Goal: Check status: Check status

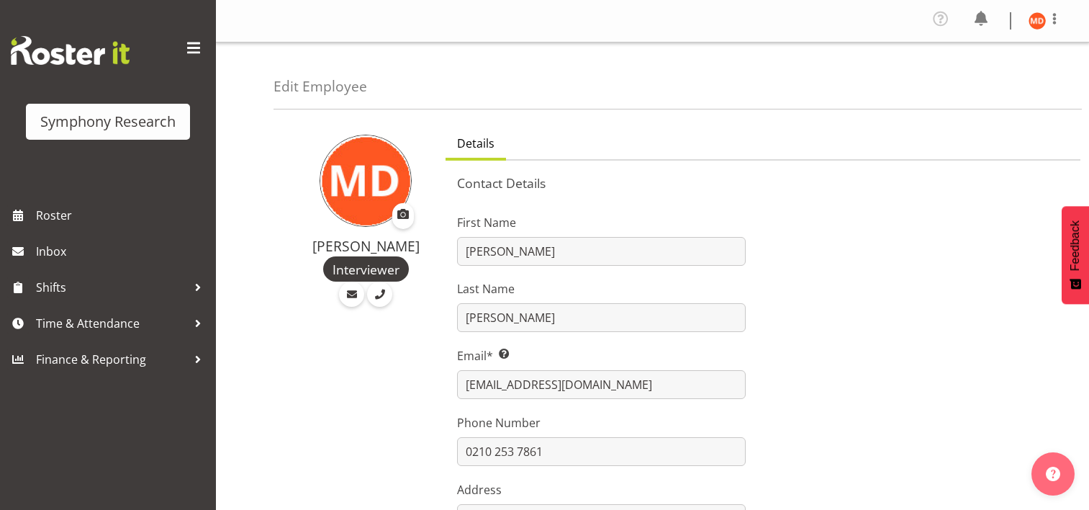
select select "TimelineWeek"
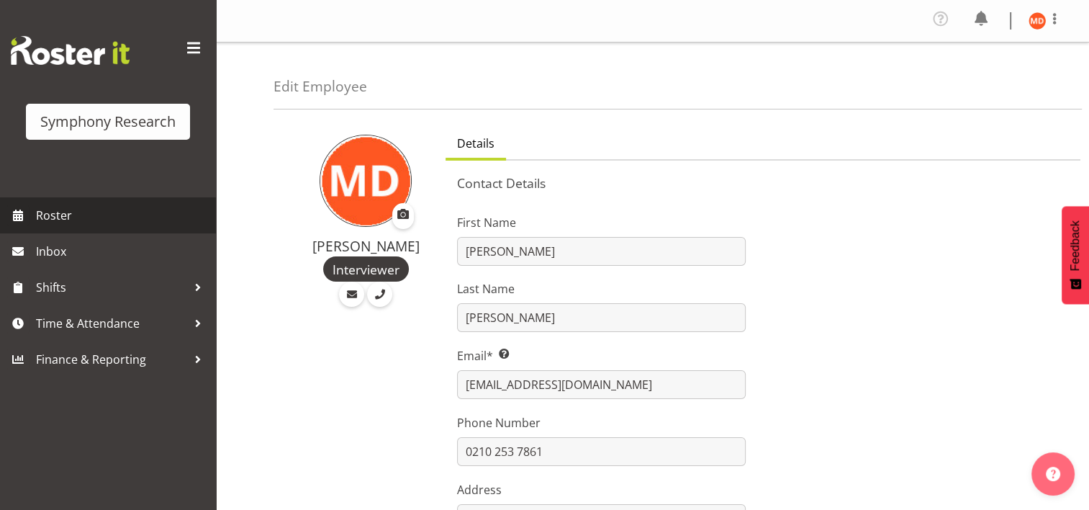
click at [84, 215] on span "Roster" at bounding box center [122, 216] width 173 height 22
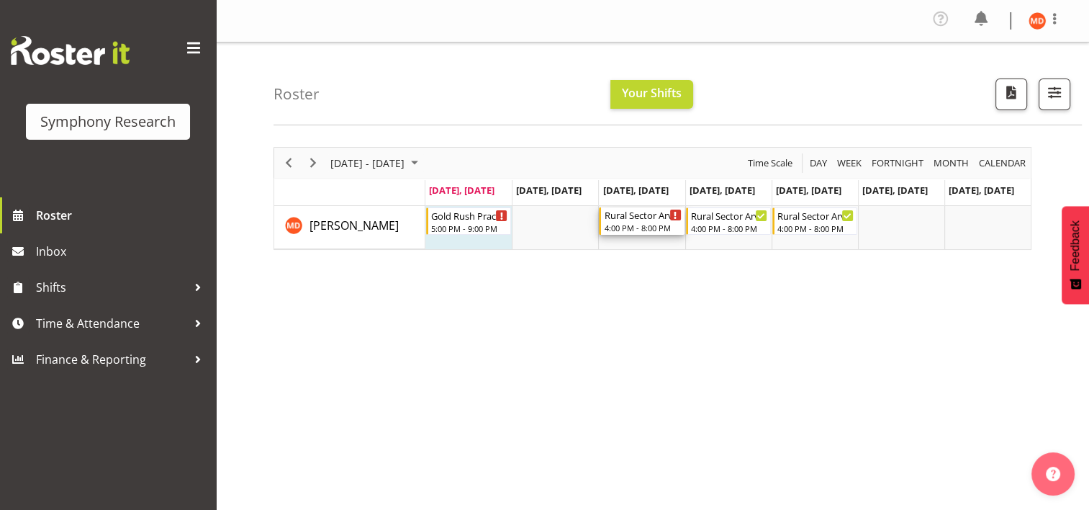
click at [670, 213] on div "Timeline Week of September 1, 2025" at bounding box center [675, 215] width 11 height 11
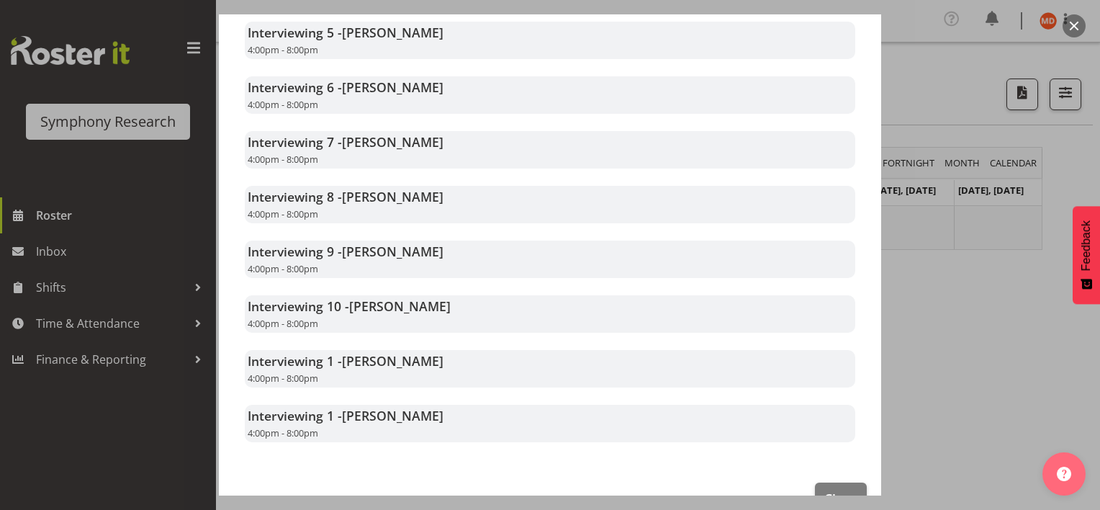
scroll to position [639, 0]
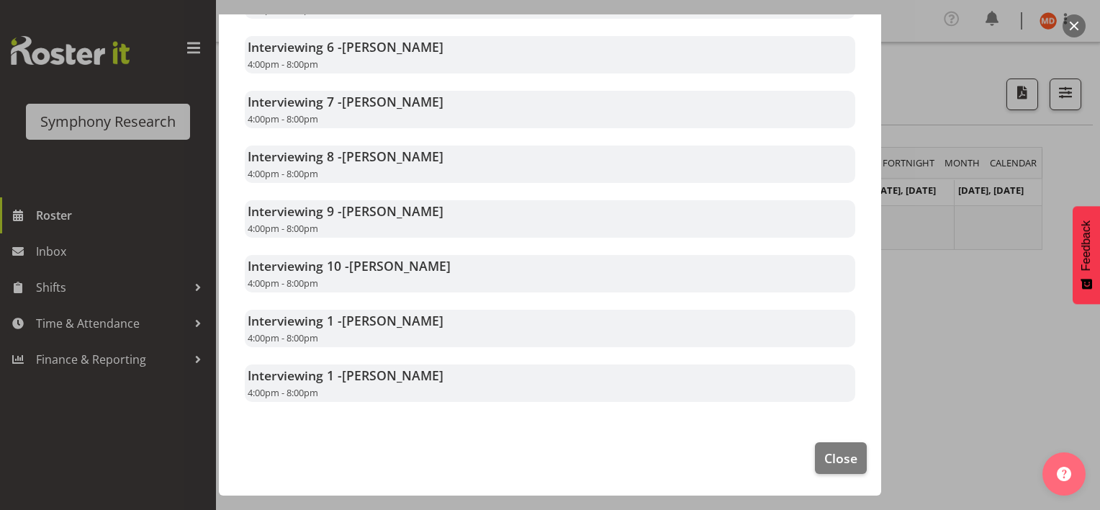
click at [481, 372] on div "Interviewing 1 - [PERSON_NAME] 4:00pm - 8:00pm" at bounding box center [550, 382] width 611 height 37
click at [471, 376] on div "Interviewing 1 - [PERSON_NAME] 4:00pm - 8:00pm" at bounding box center [550, 382] width 611 height 37
drag, startPoint x: 471, startPoint y: 376, endPoint x: 435, endPoint y: 438, distance: 71.6
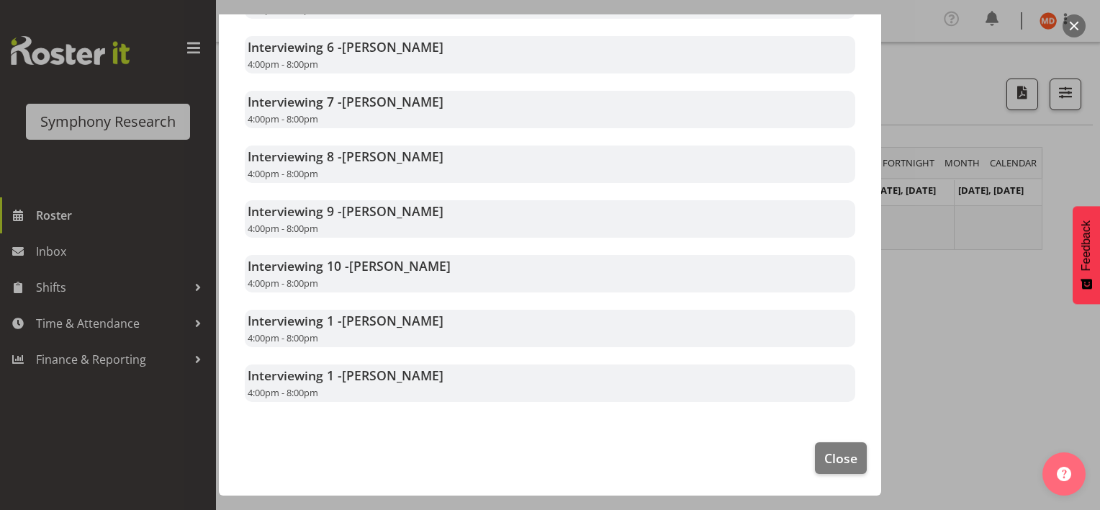
click at [435, 438] on footer "Close" at bounding box center [550, 462] width 662 height 68
click at [196, 285] on div at bounding box center [550, 255] width 1100 height 510
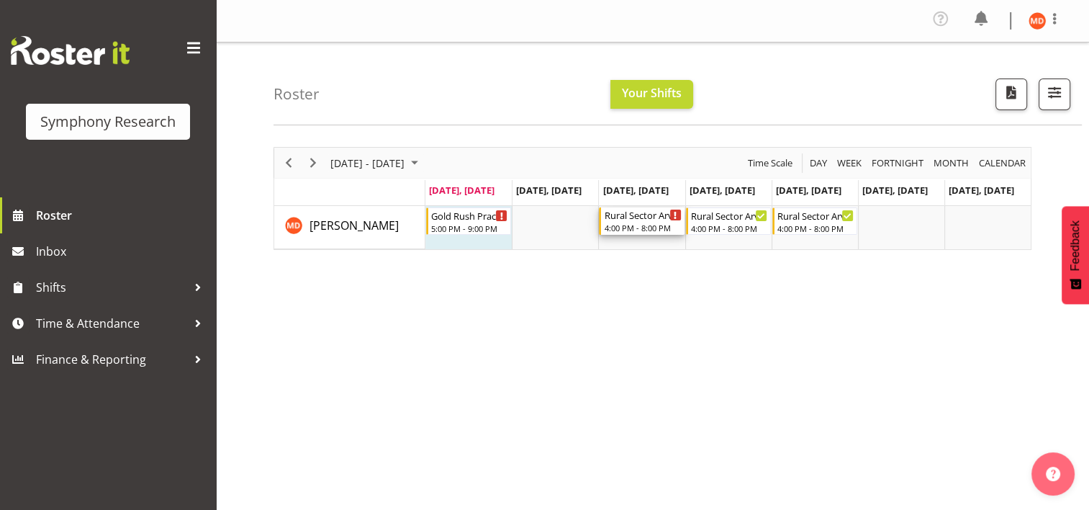
click at [675, 215] on icon "Timeline Week of September 1, 2025" at bounding box center [675, 215] width 3 height 7
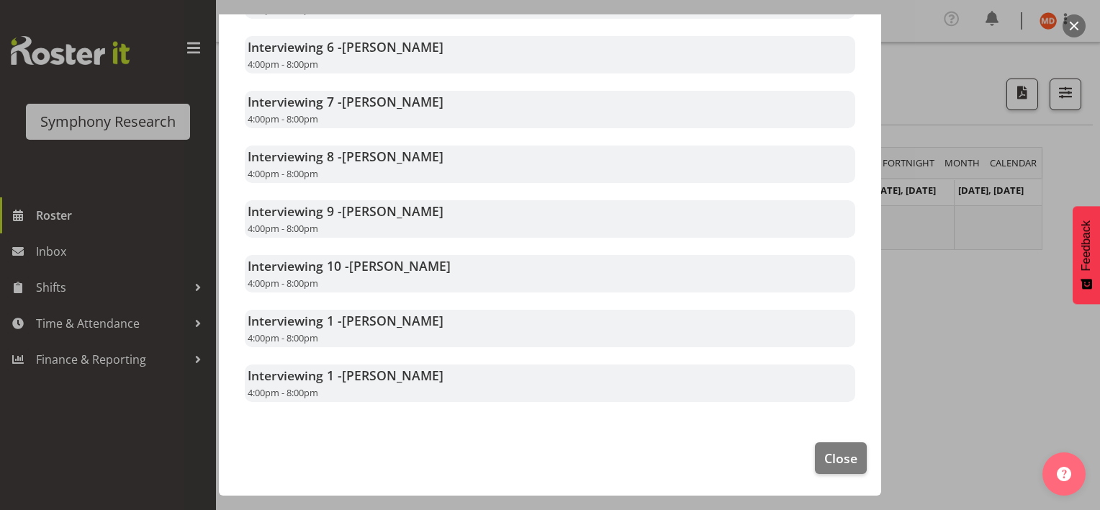
click at [680, 374] on div "Interviewing 1 - [PERSON_NAME] 4:00pm - 8:00pm" at bounding box center [550, 382] width 611 height 37
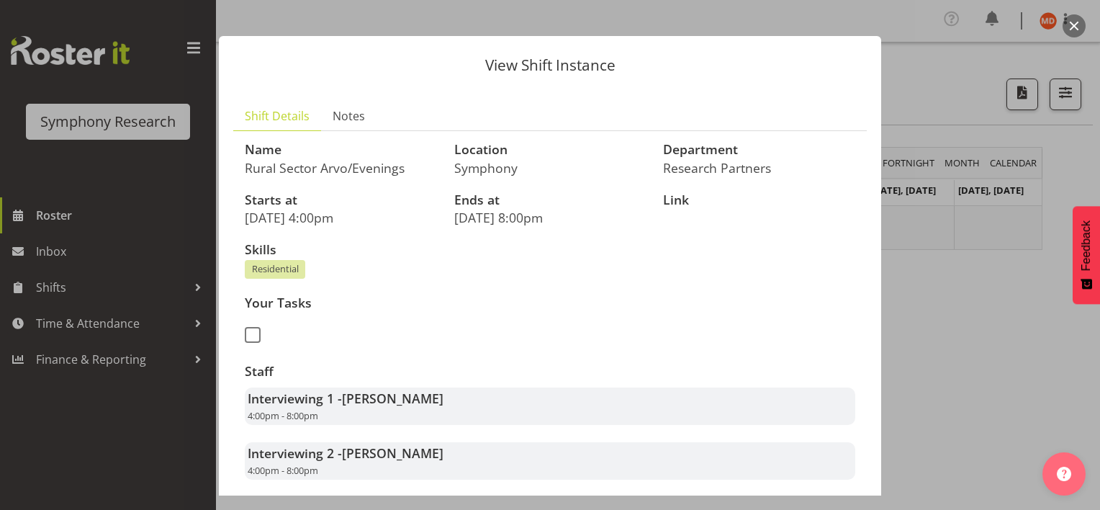
scroll to position [0, 0]
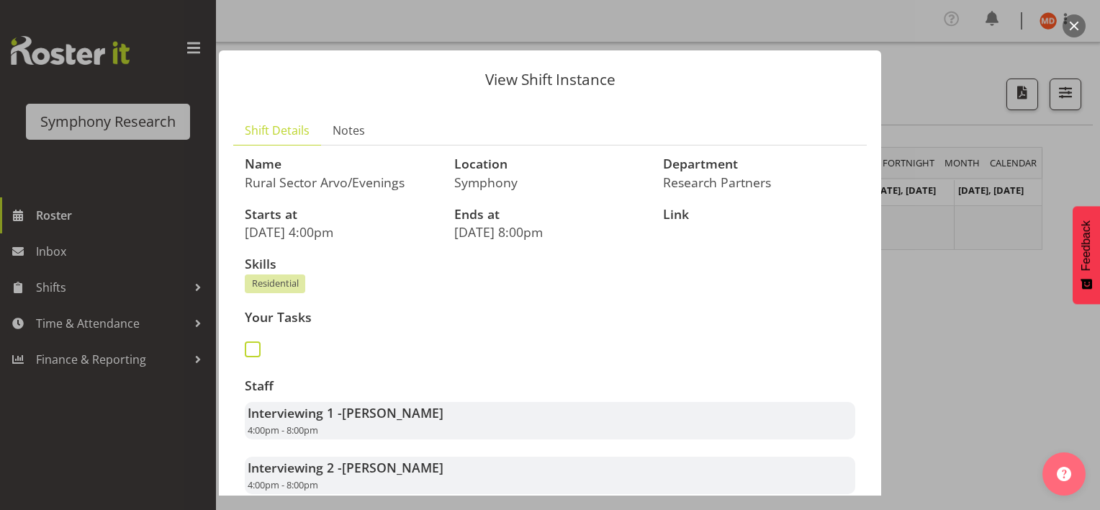
click at [253, 348] on span at bounding box center [253, 349] width 16 height 16
click at [253, 348] on input "checkbox" at bounding box center [249, 349] width 9 height 9
click at [252, 347] on span at bounding box center [253, 349] width 16 height 16
click at [252, 347] on input "checkbox" at bounding box center [249, 349] width 9 height 9
checkbox input "false"
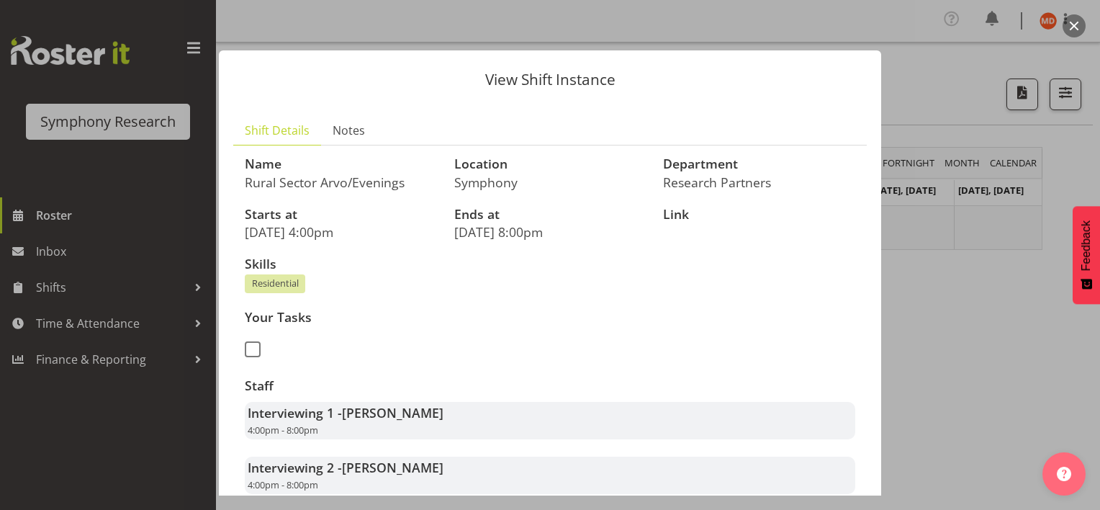
click at [935, 318] on div at bounding box center [550, 255] width 1100 height 510
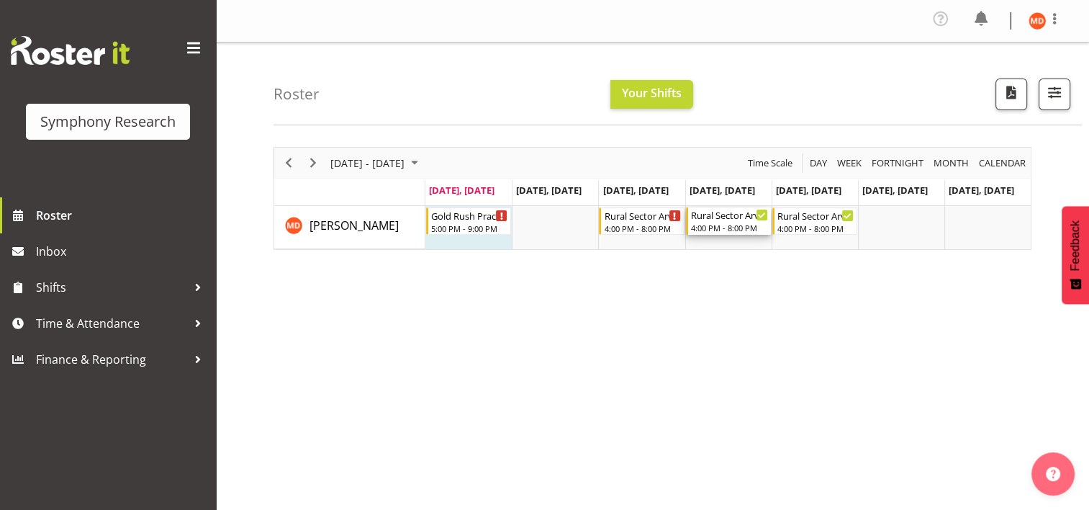
click at [723, 216] on div "Rural Sector Arvo/Evenings" at bounding box center [729, 214] width 77 height 14
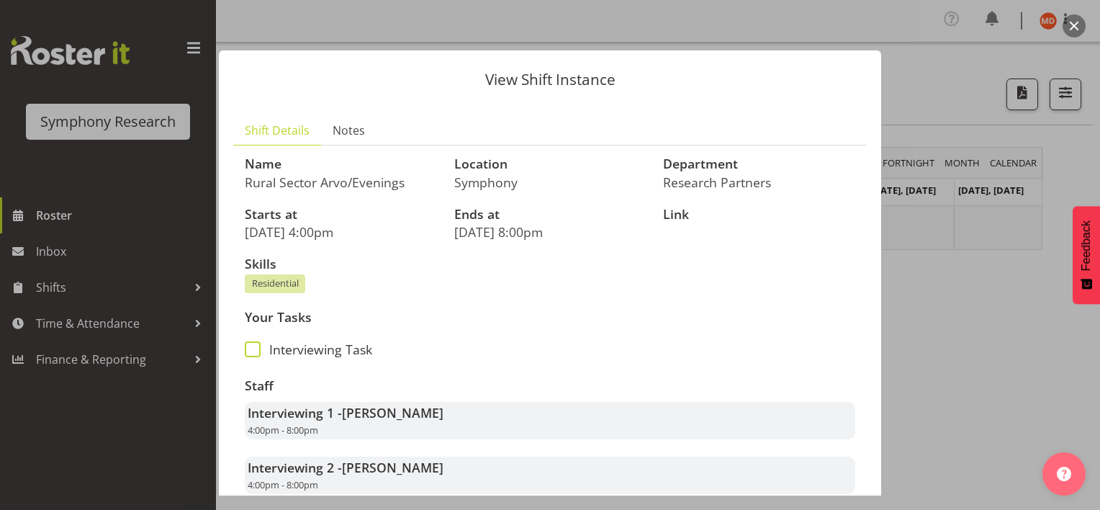
click at [258, 352] on span at bounding box center [253, 349] width 16 height 16
click at [254, 352] on input "Interviewing Task" at bounding box center [249, 349] width 9 height 9
click at [253, 351] on span at bounding box center [253, 349] width 16 height 16
click at [253, 351] on input "Interviewing Task" at bounding box center [249, 349] width 9 height 9
checkbox input "false"
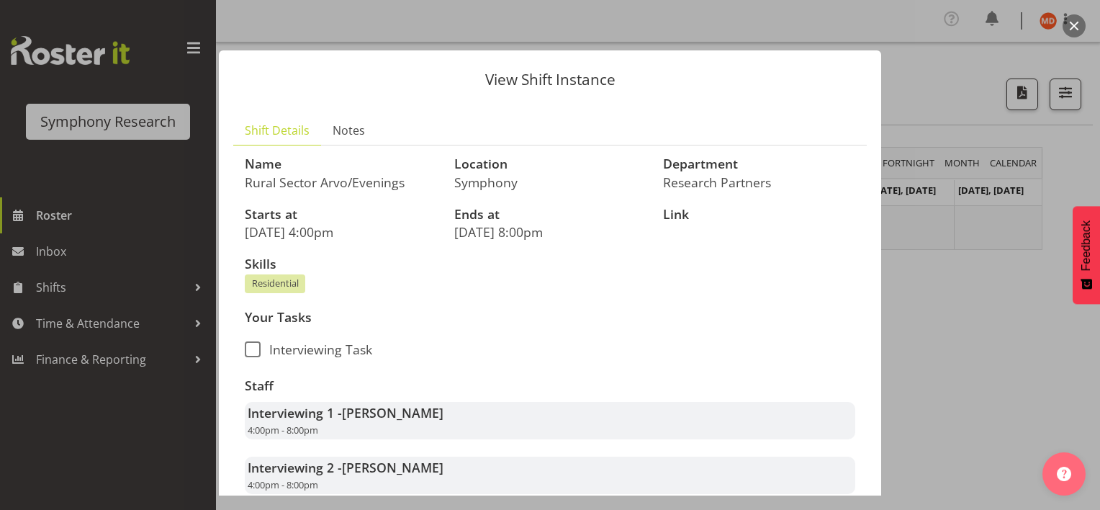
click at [967, 275] on div at bounding box center [550, 255] width 1100 height 510
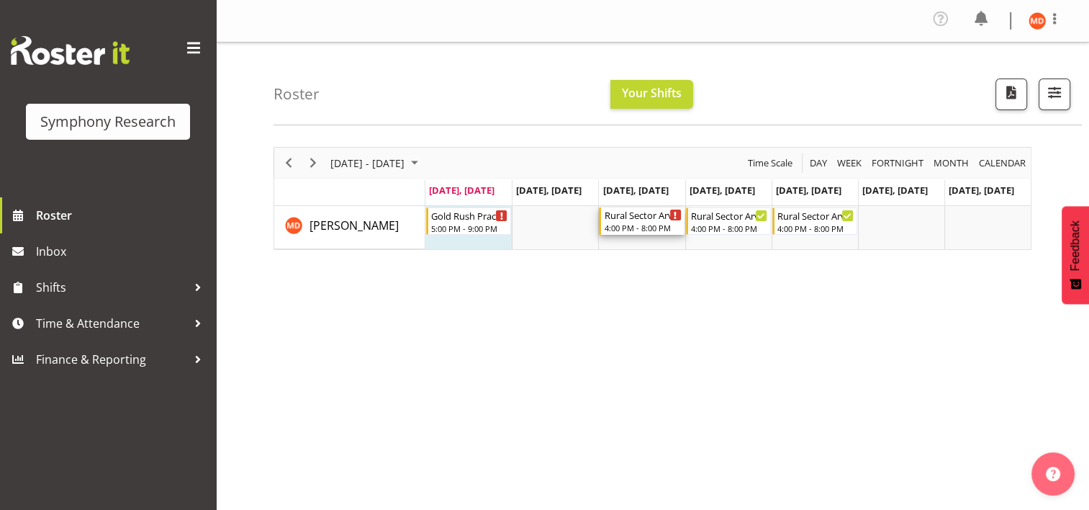
click at [632, 225] on div "4:00 PM - 8:00 PM" at bounding box center [642, 228] width 77 height 12
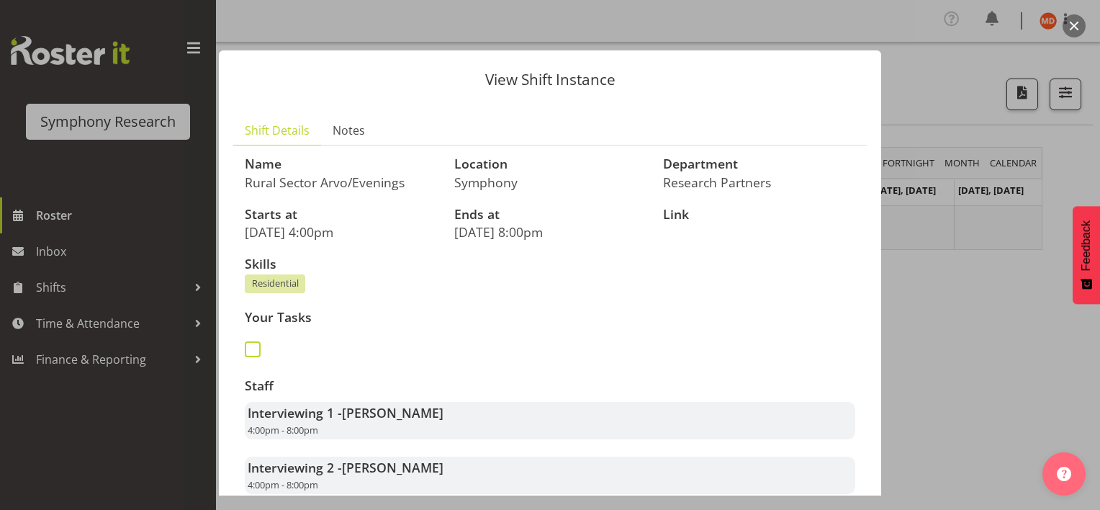
click at [253, 348] on span at bounding box center [253, 349] width 16 height 16
click at [253, 348] on input "checkbox" at bounding box center [249, 349] width 9 height 9
click at [252, 351] on span at bounding box center [253, 349] width 16 height 16
click at [252, 351] on input "checkbox" at bounding box center [249, 349] width 9 height 9
checkbox input "false"
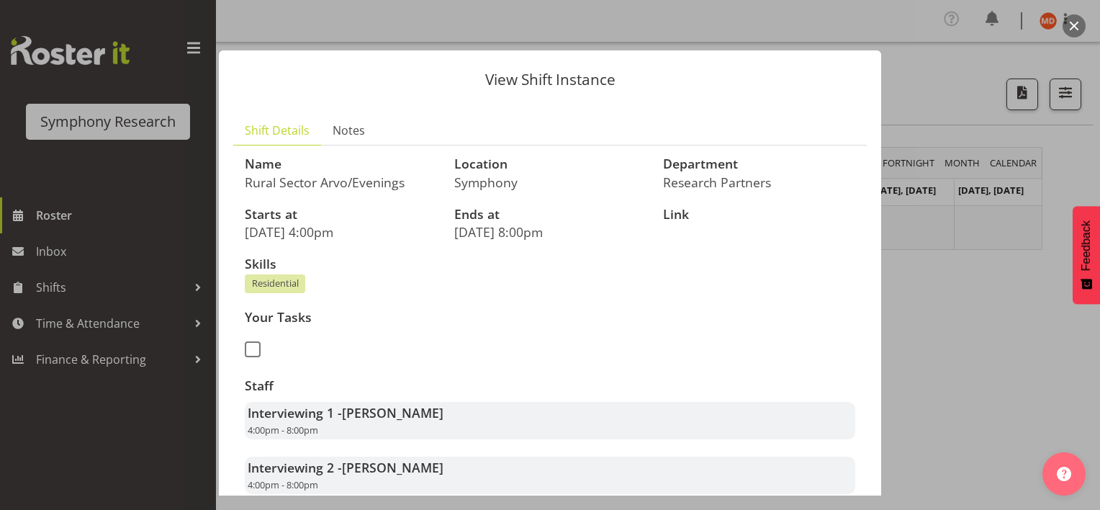
click at [938, 300] on div at bounding box center [550, 255] width 1100 height 510
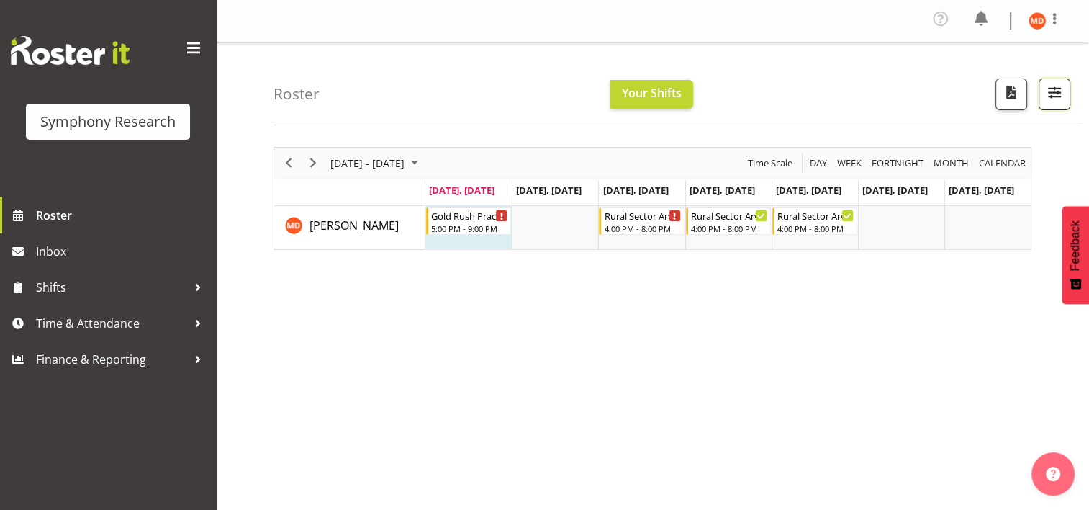
click at [1057, 87] on span "button" at bounding box center [1055, 92] width 19 height 19
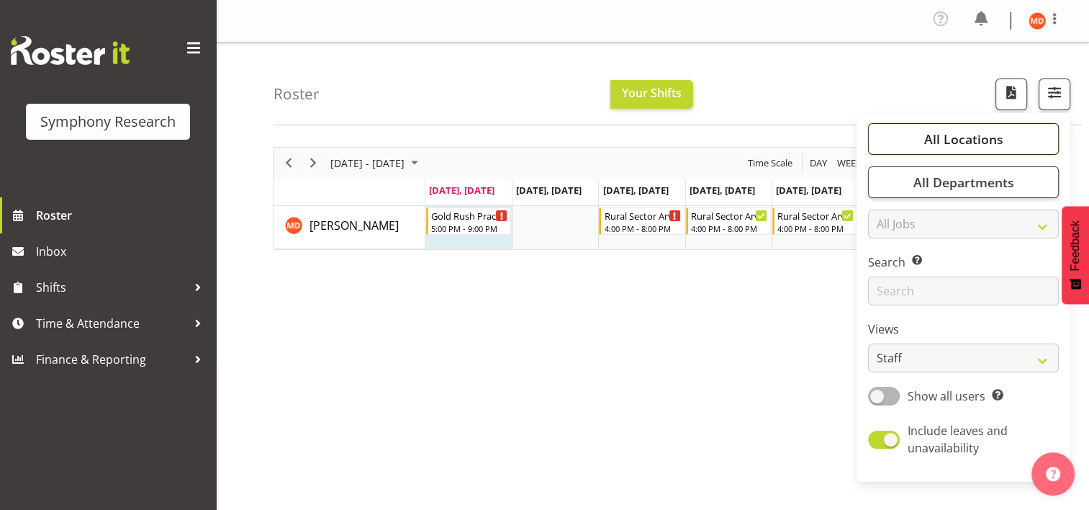
click at [948, 141] on span "All Locations" at bounding box center [963, 138] width 79 height 17
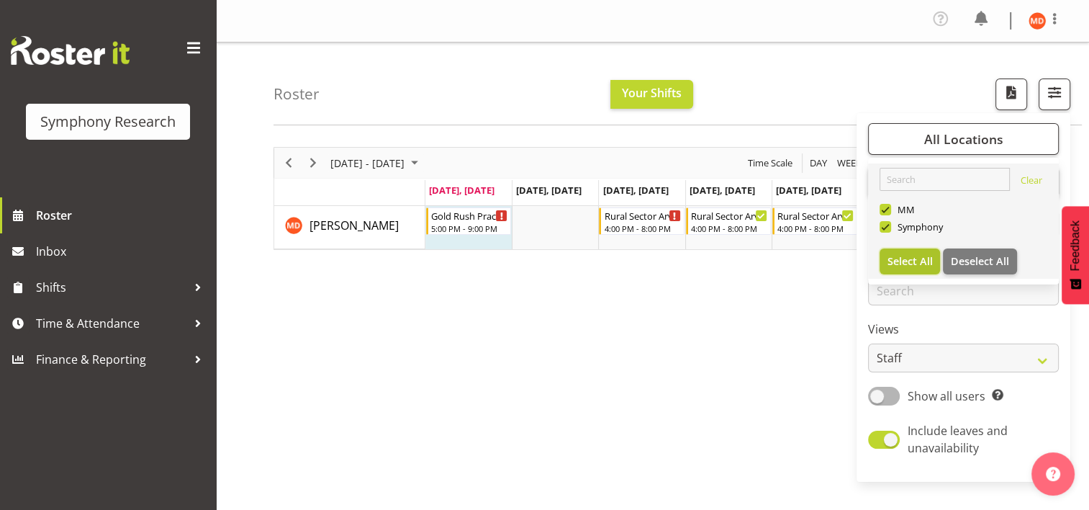
click at [927, 256] on span "Select All" at bounding box center [910, 261] width 45 height 14
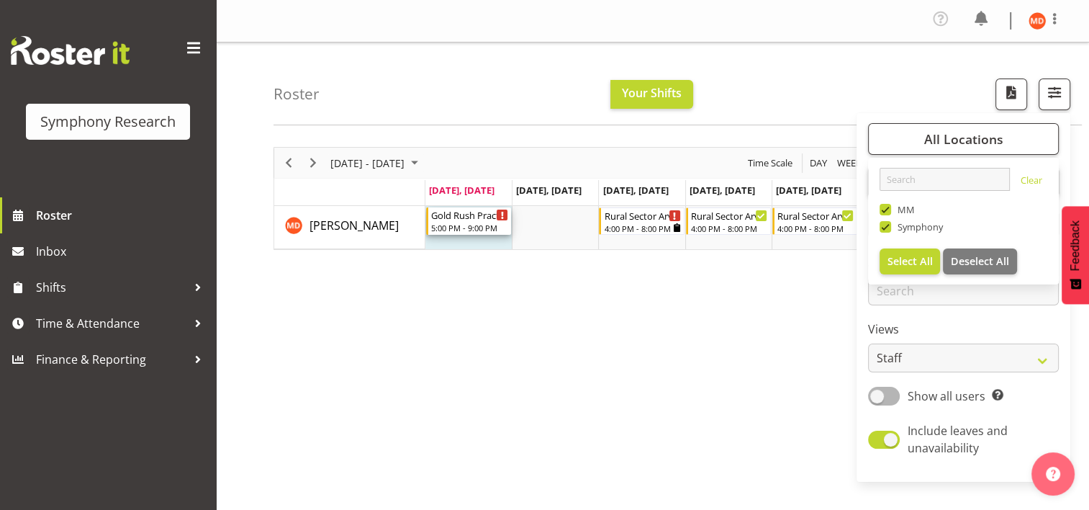
click at [498, 210] on div "Timeline Week of September 1, 2025" at bounding box center [502, 215] width 11 height 11
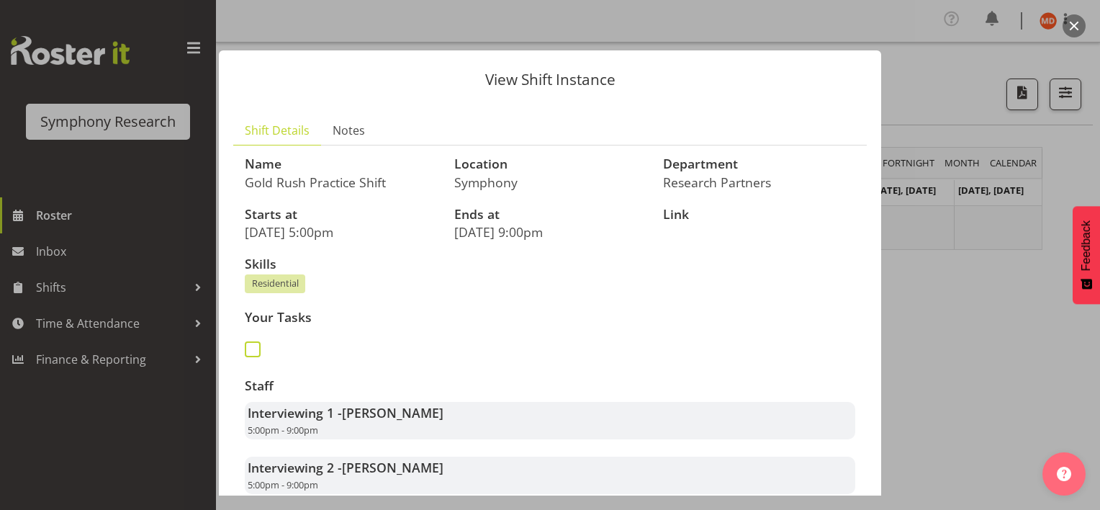
click at [255, 351] on span at bounding box center [253, 349] width 16 height 16
click at [254, 351] on input "checkbox" at bounding box center [249, 349] width 9 height 9
checkbox input "true"
click at [927, 313] on div at bounding box center [550, 255] width 1100 height 510
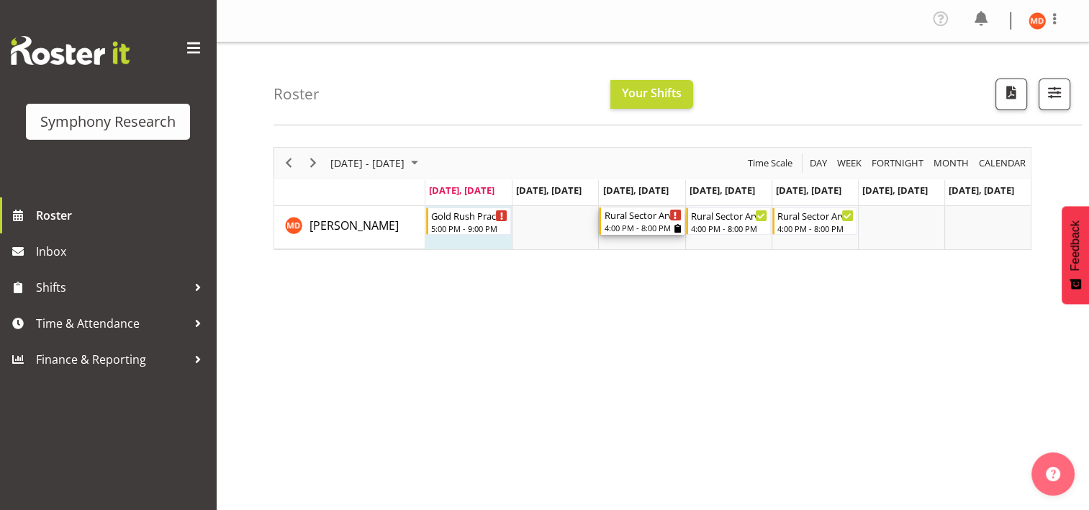
click at [650, 216] on div "Rural Sector Arvo/Evenings" at bounding box center [642, 214] width 77 height 14
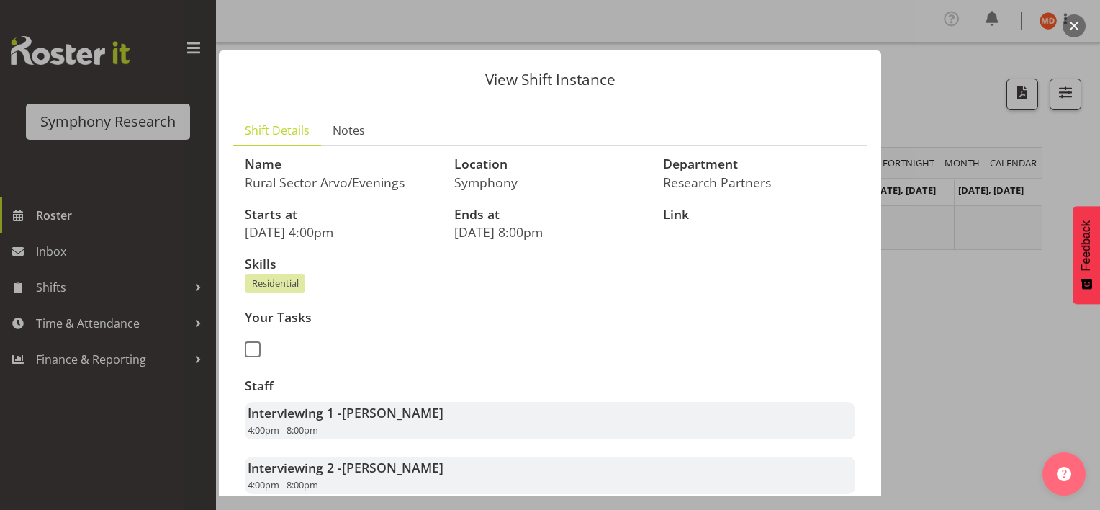
click at [197, 282] on div at bounding box center [550, 255] width 1100 height 510
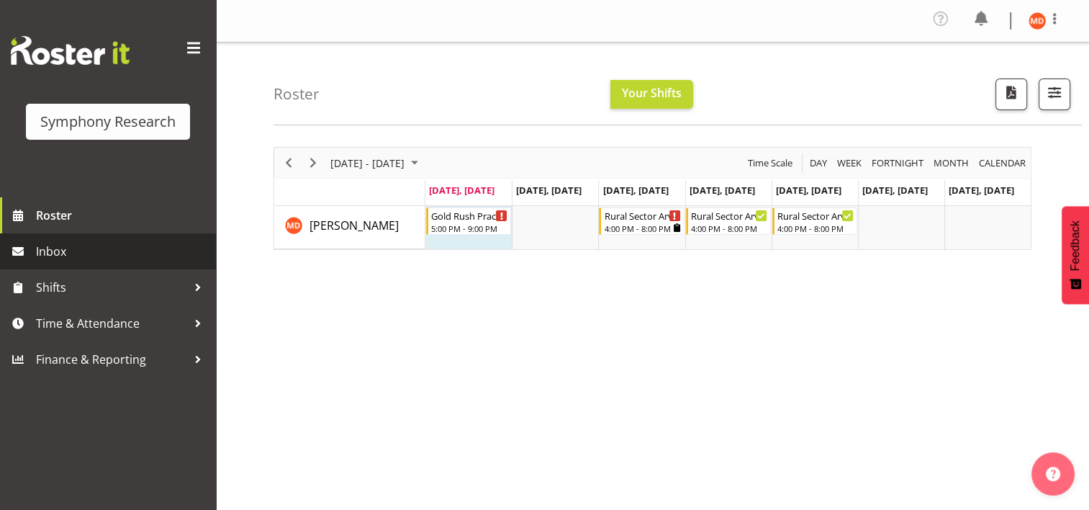
click at [161, 254] on span "Inbox" at bounding box center [122, 252] width 173 height 22
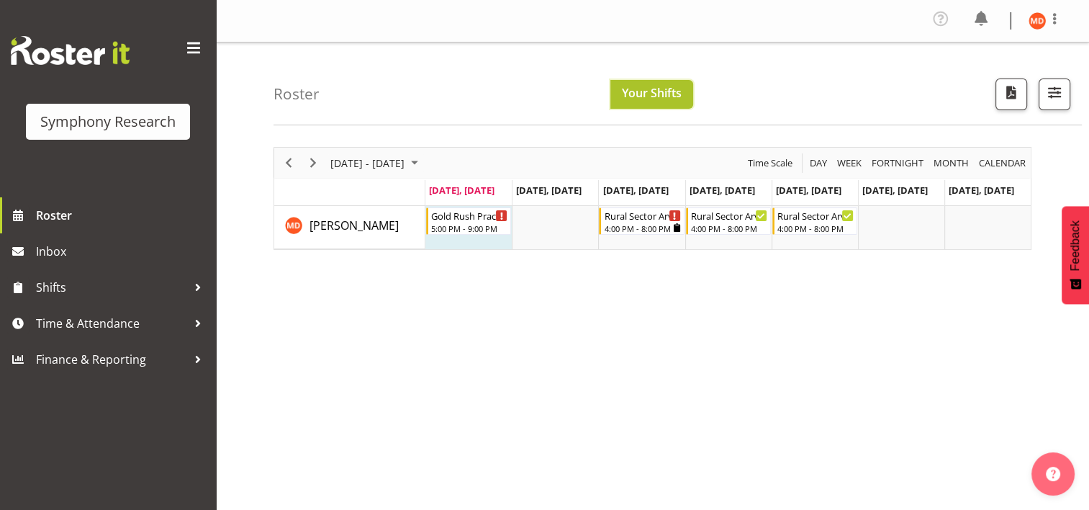
click at [647, 91] on span "Your Shifts" at bounding box center [652, 93] width 60 height 16
click at [1074, 259] on span "Feedback" at bounding box center [1075, 245] width 13 height 50
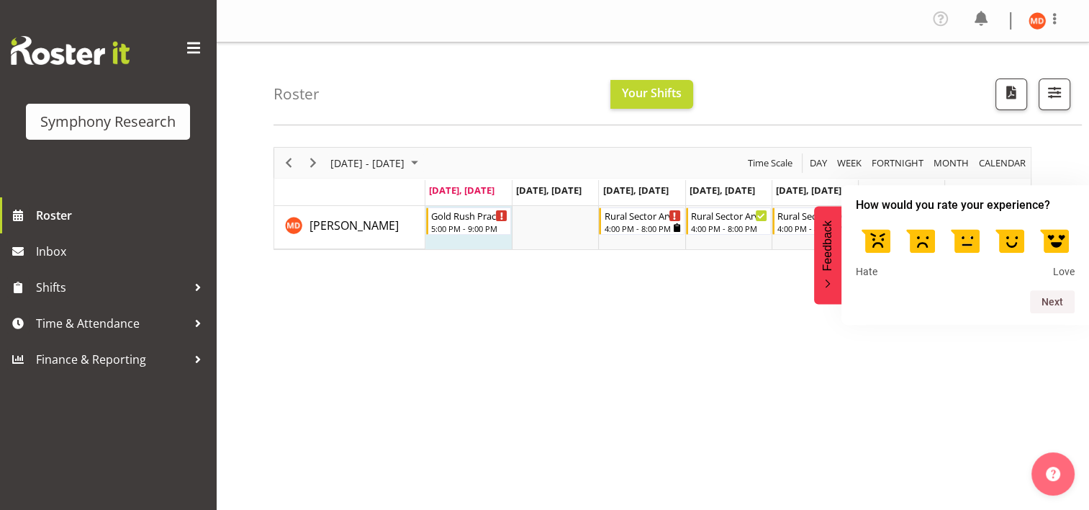
click at [740, 336] on div "[DATE] - [DATE] [DATE] Day Week Fortnight Month calendar Month Agenda Time Scal…" at bounding box center [682, 424] width 816 height 576
click at [1017, 453] on div "[DATE] - [DATE] [DATE] Day Week Fortnight Month calendar Month Agenda Time Scal…" at bounding box center [682, 424] width 816 height 576
click at [827, 280] on icon "Feedback - Hide survey" at bounding box center [828, 283] width 9 height 9
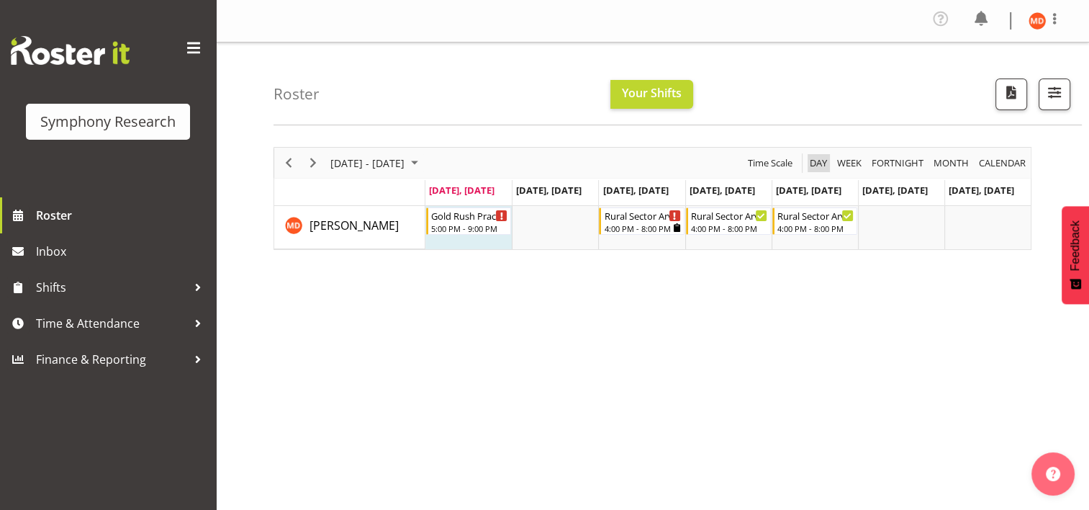
click at [816, 156] on span "Day" at bounding box center [819, 163] width 20 height 18
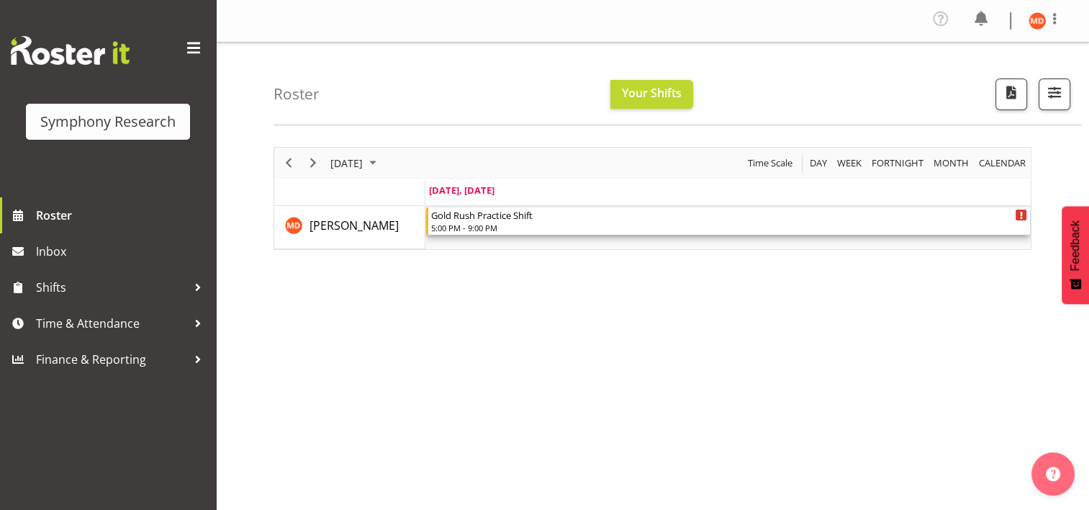
click at [848, 216] on div "Gold Rush Practice Shift" at bounding box center [729, 214] width 596 height 14
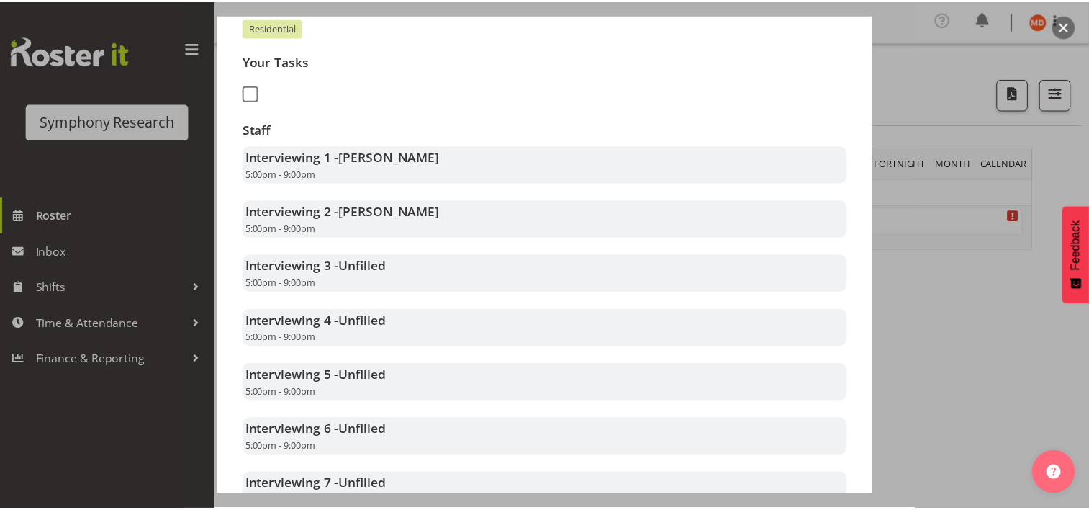
scroll to position [253, 0]
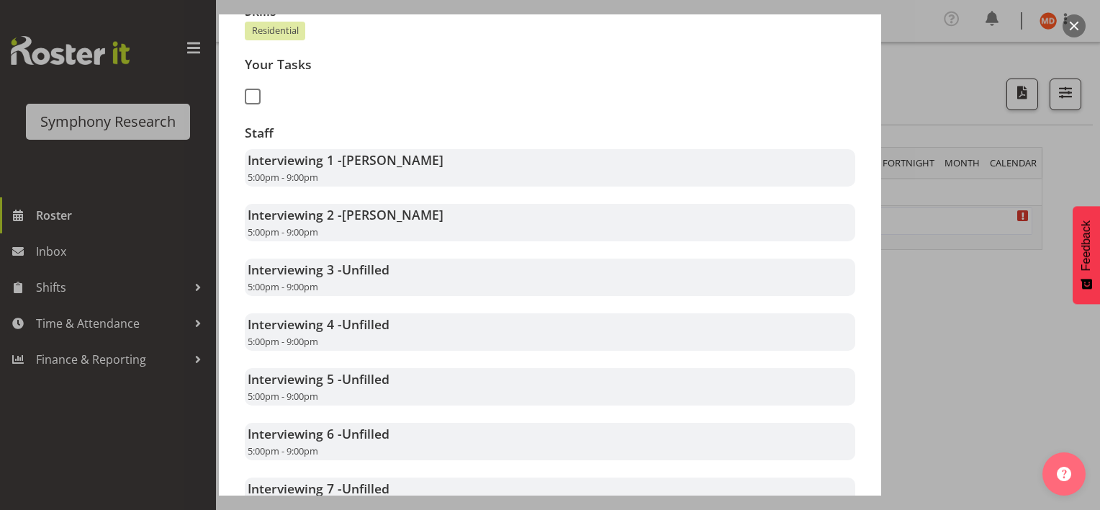
click at [415, 217] on span "[PERSON_NAME]" at bounding box center [393, 214] width 102 height 17
click at [922, 285] on div at bounding box center [550, 255] width 1100 height 510
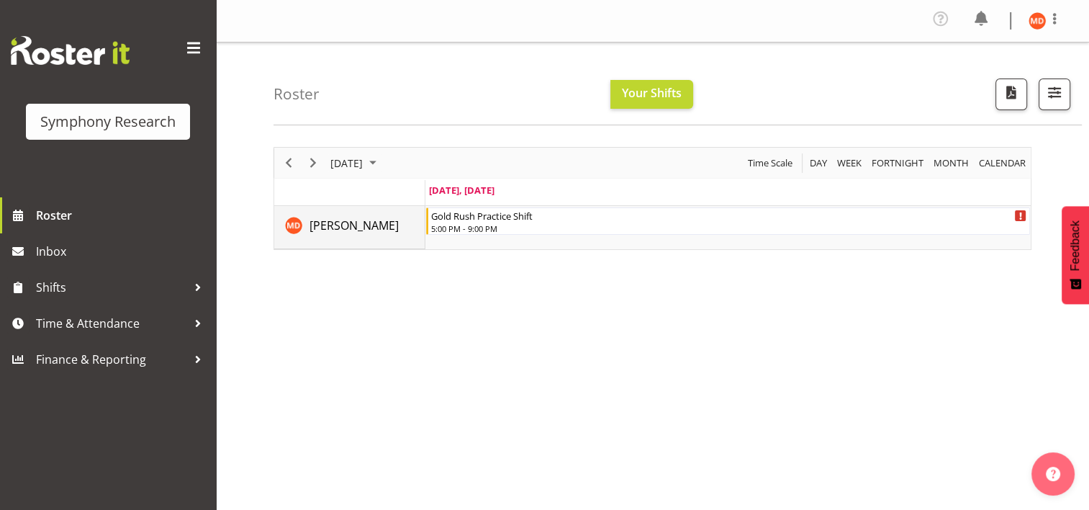
click at [298, 225] on img "Maria De Guzman resource" at bounding box center [293, 225] width 17 height 17
click at [775, 163] on span "Time Scale" at bounding box center [771, 163] width 48 height 18
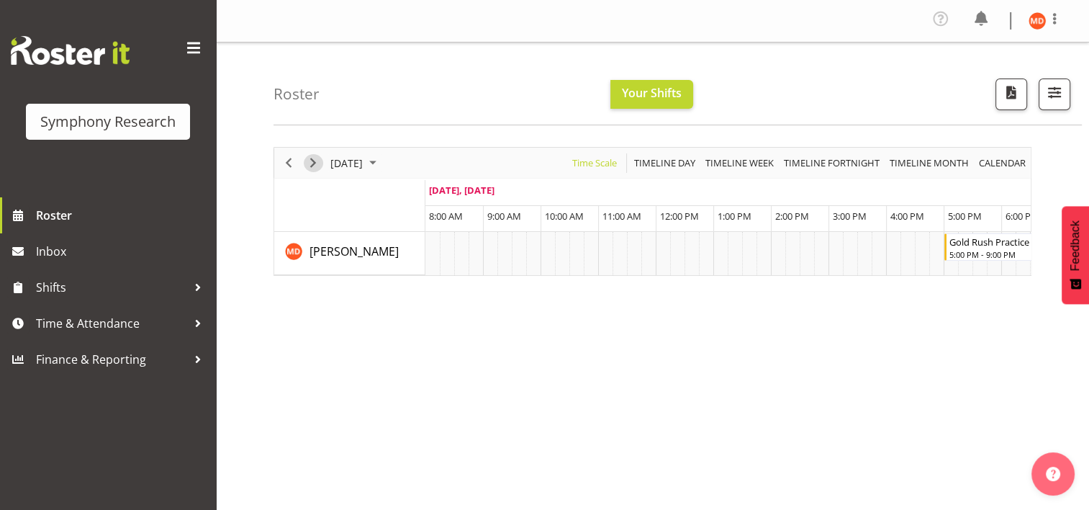
click at [314, 164] on span "Next" at bounding box center [313, 163] width 17 height 18
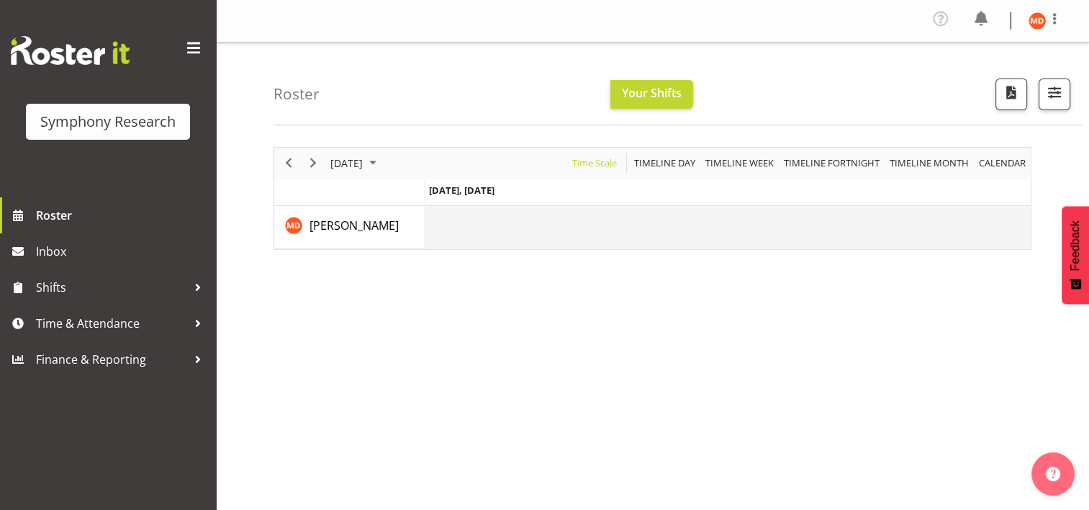
click at [475, 217] on td "Timeline Day of September 2, 2025" at bounding box center [729, 227] width 606 height 43
click at [510, 216] on td "Timeline Day of September 2, 2025" at bounding box center [729, 227] width 606 height 43
click at [393, 225] on span "[PERSON_NAME]" at bounding box center [354, 225] width 89 height 16
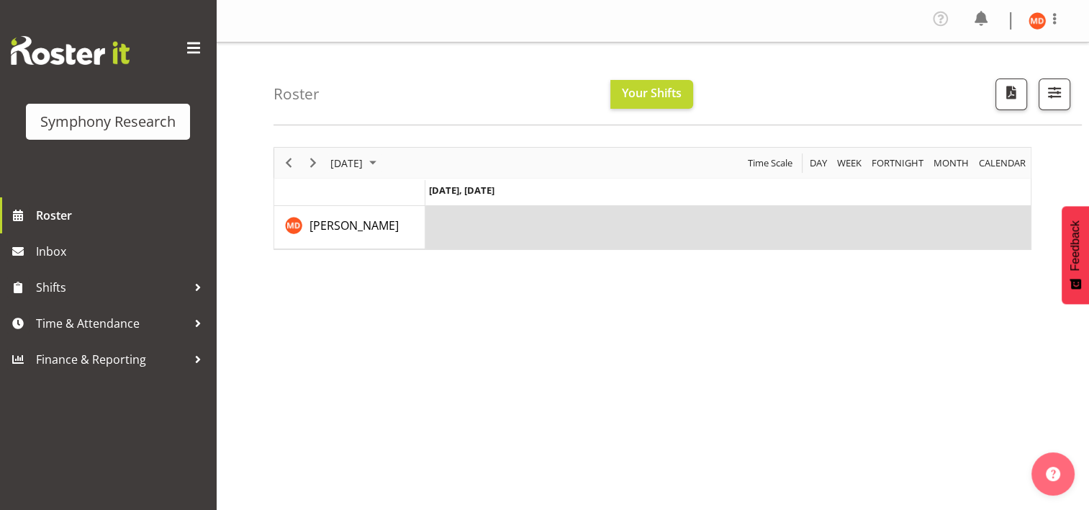
click at [468, 225] on td "Timeline Day of September 2, 2025" at bounding box center [729, 227] width 606 height 43
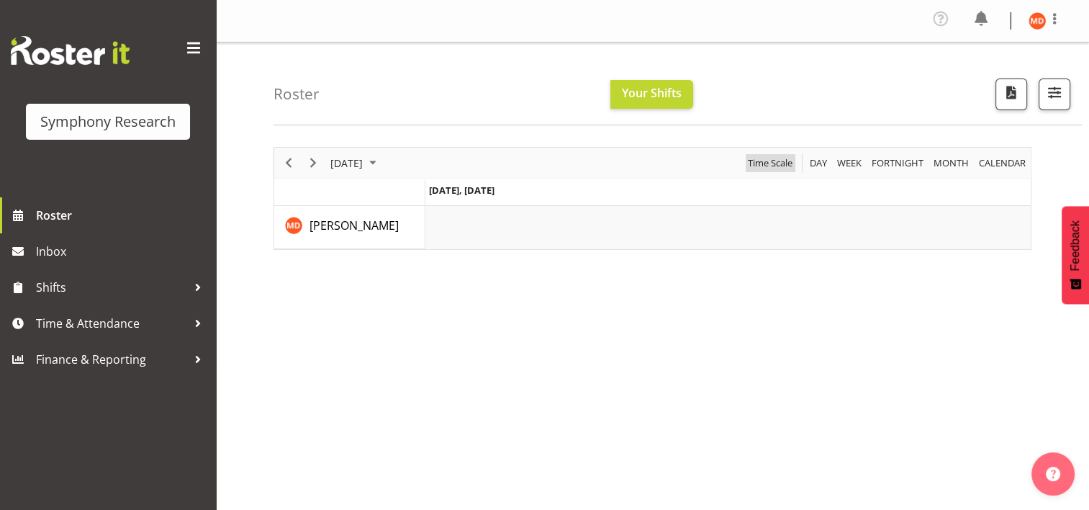
click at [773, 161] on span "Time Scale" at bounding box center [771, 163] width 48 height 18
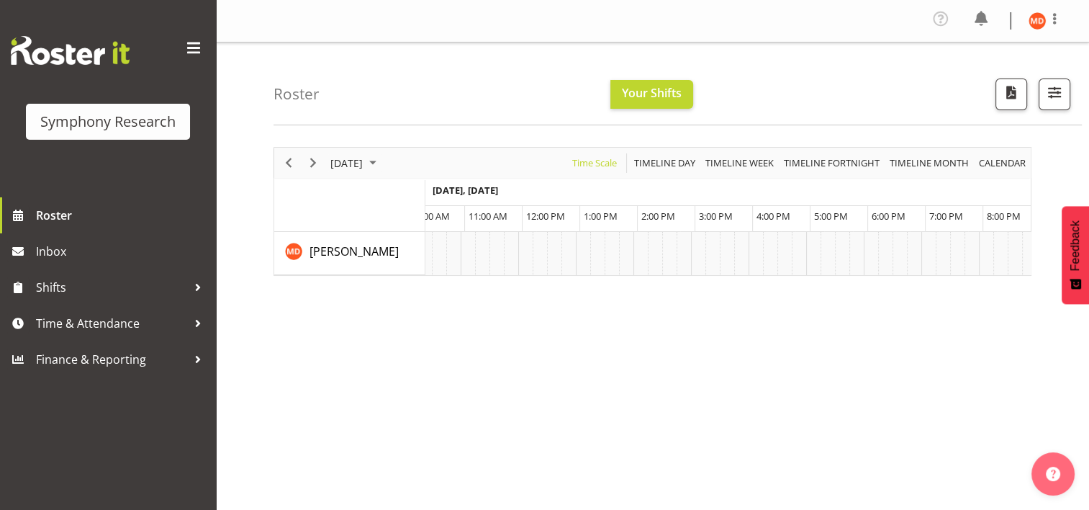
scroll to position [0, 138]
click at [807, 248] on td "Timeline Day of September 2, 2025" at bounding box center [813, 253] width 14 height 43
drag, startPoint x: 807, startPoint y: 248, endPoint x: 815, endPoint y: 248, distance: 7.9
click at [815, 248] on td "Timeline Day of September 2, 2025" at bounding box center [813, 253] width 14 height 43
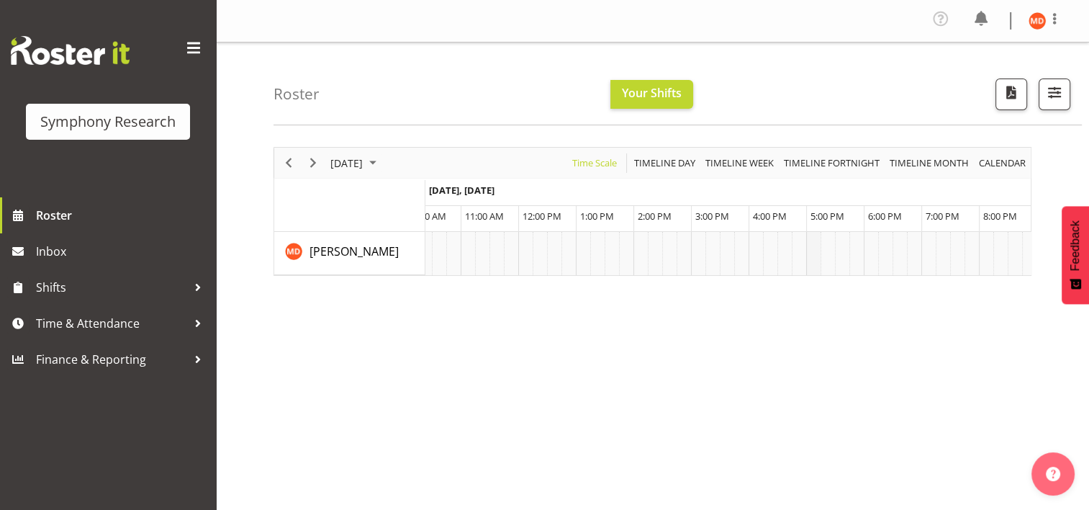
click at [814, 250] on td "Timeline Day of September 2, 2025" at bounding box center [813, 253] width 14 height 43
click at [834, 214] on span "5:00 PM" at bounding box center [828, 216] width 34 height 13
click at [810, 244] on td "Timeline Day of September 2, 2025" at bounding box center [813, 253] width 14 height 43
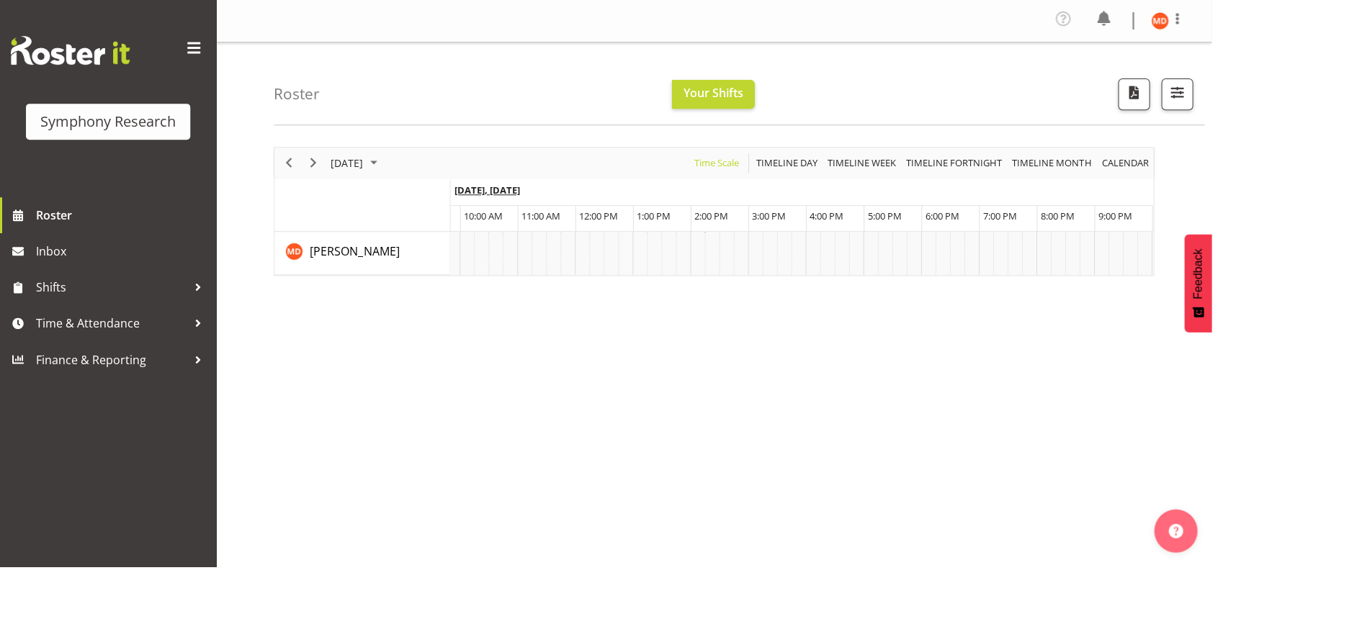
scroll to position [0, 41]
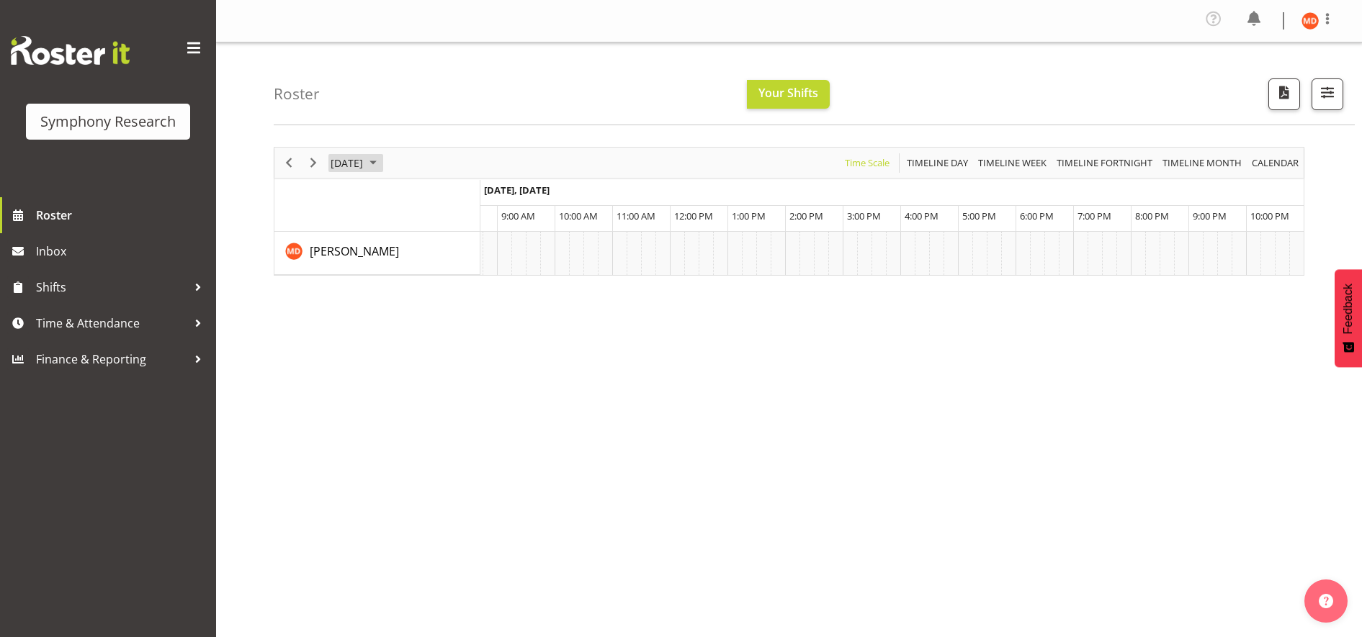
click at [382, 159] on span "September 2, 2025" at bounding box center [372, 163] width 17 height 18
click at [432, 246] on span "4" at bounding box center [438, 249] width 22 height 22
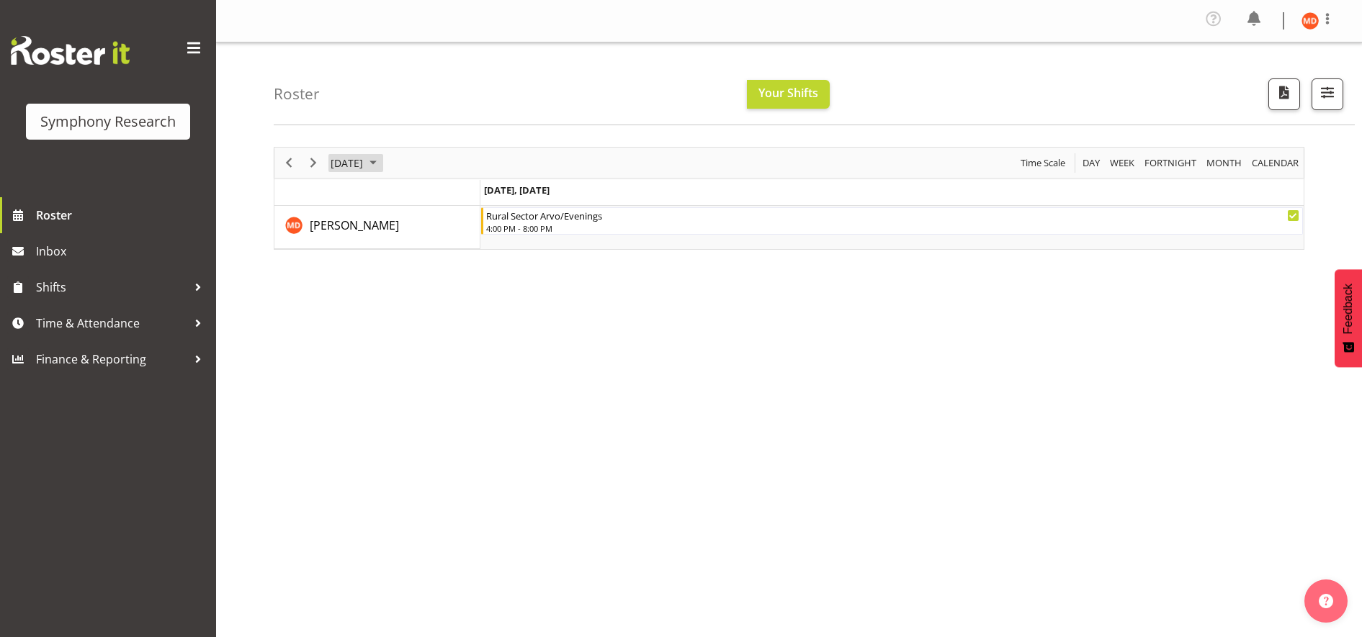
click at [364, 160] on span "[DATE]" at bounding box center [346, 163] width 35 height 18
click at [460, 245] on span "5" at bounding box center [461, 249] width 22 height 22
click at [76, 289] on span "Shifts" at bounding box center [111, 288] width 151 height 22
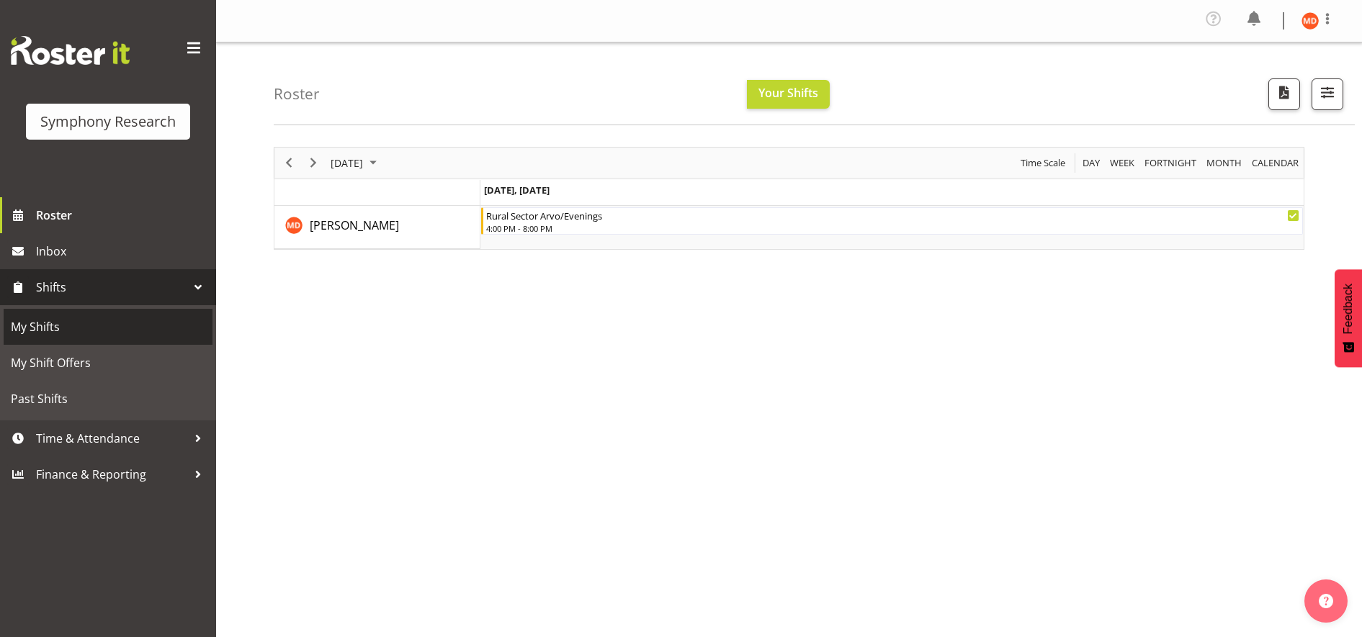
click at [53, 335] on span "My Shifts" at bounding box center [108, 327] width 194 height 22
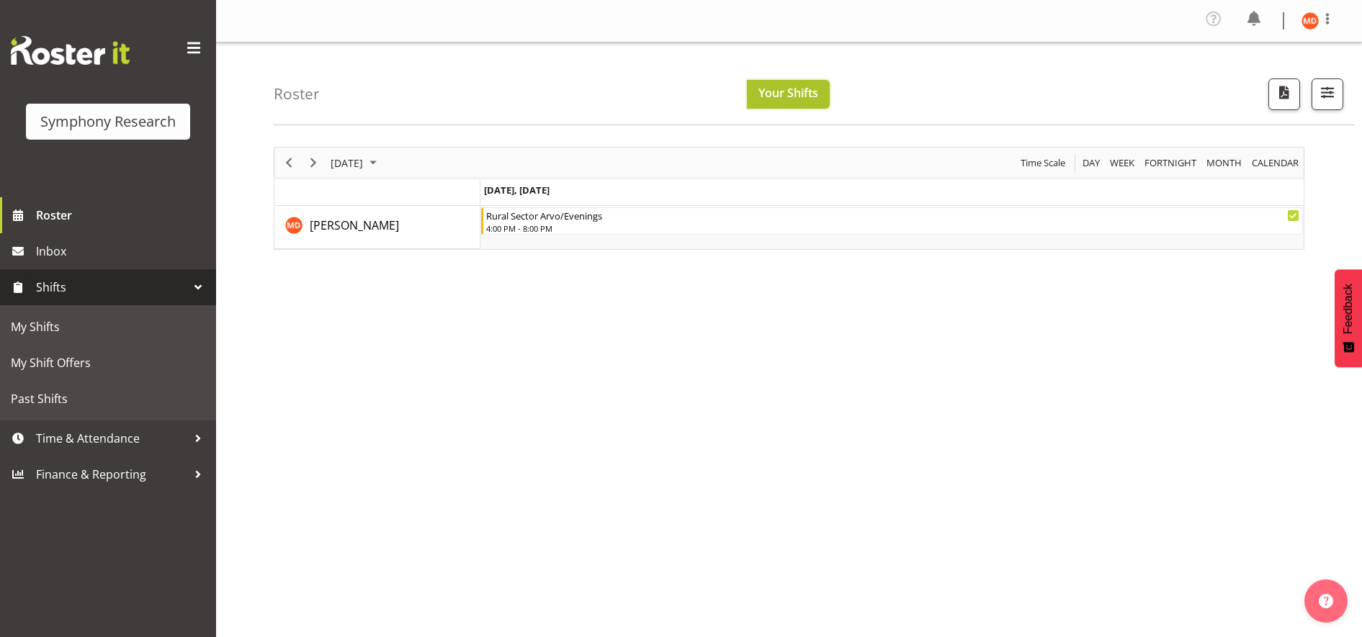
click at [810, 92] on span "Your Shifts" at bounding box center [788, 93] width 60 height 16
click at [1089, 93] on span "button" at bounding box center [1327, 92] width 19 height 19
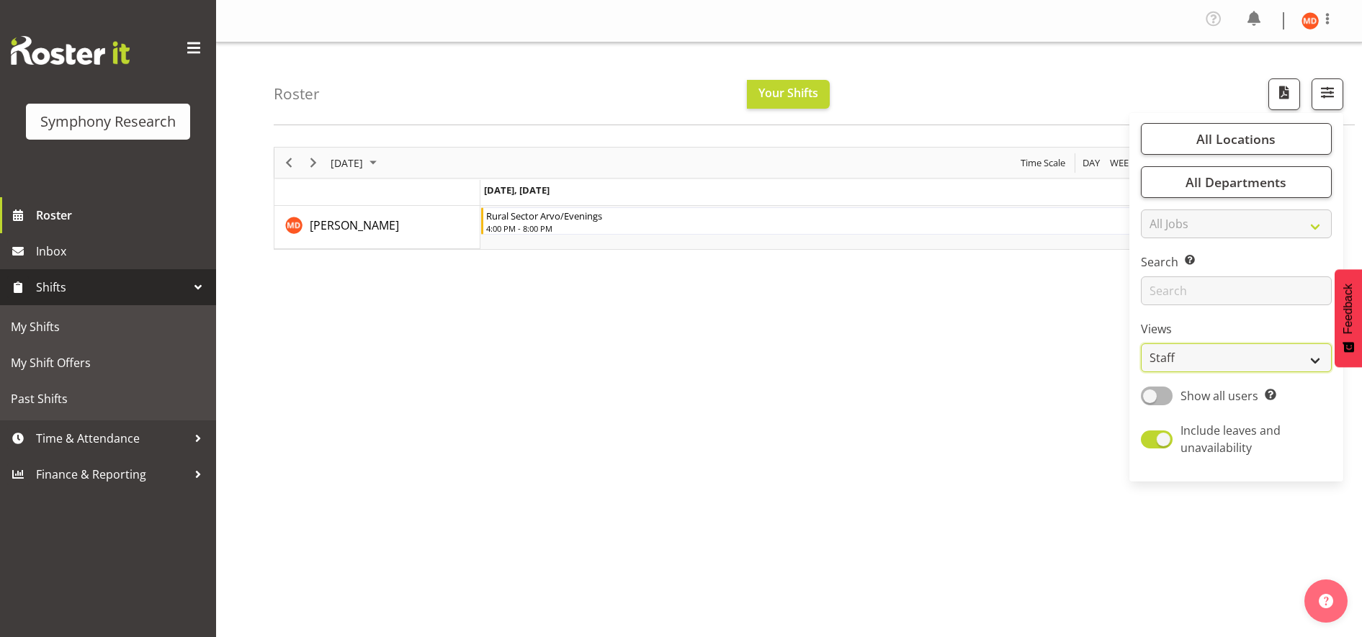
click at [1089, 356] on select "Staff Role Shift - Horizontal Shift - Vertical Staff - Location" at bounding box center [1236, 357] width 191 height 29
click at [971, 474] on div "[DATE] [DATE] Day Week Fortnight Month calendar Month Agenda Time Scale [DATE] …" at bounding box center [818, 424] width 1088 height 576
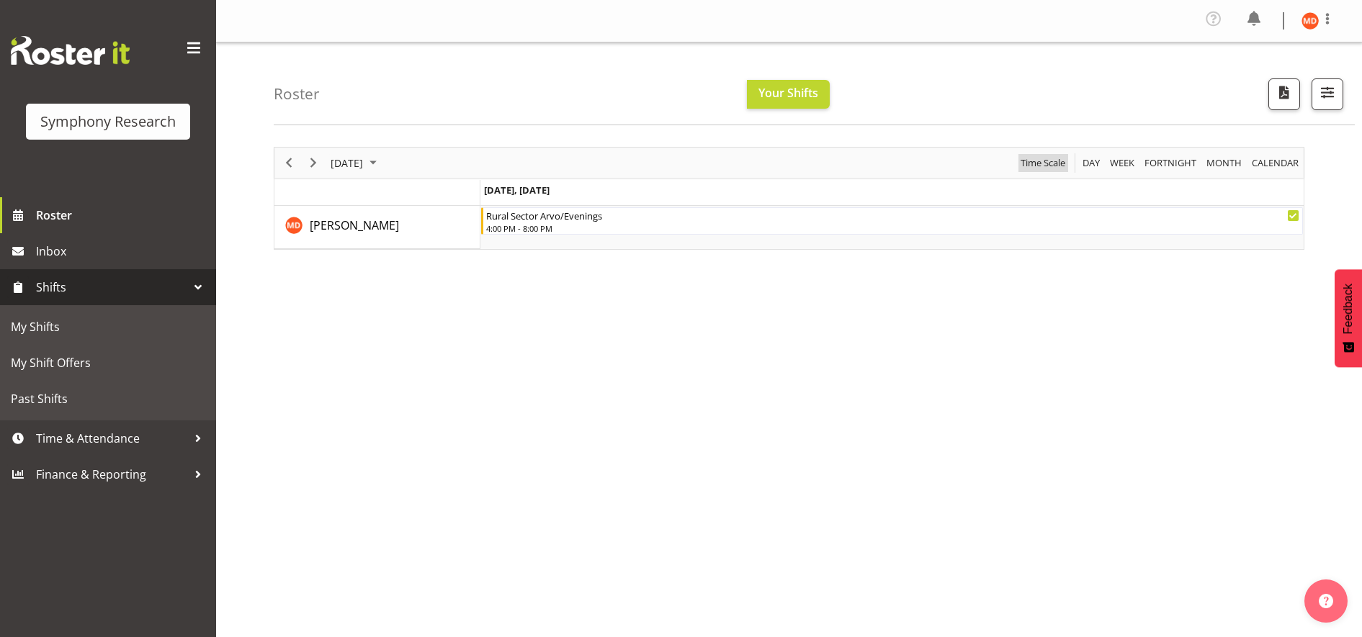
click at [1048, 161] on span "Time Scale" at bounding box center [1043, 163] width 48 height 18
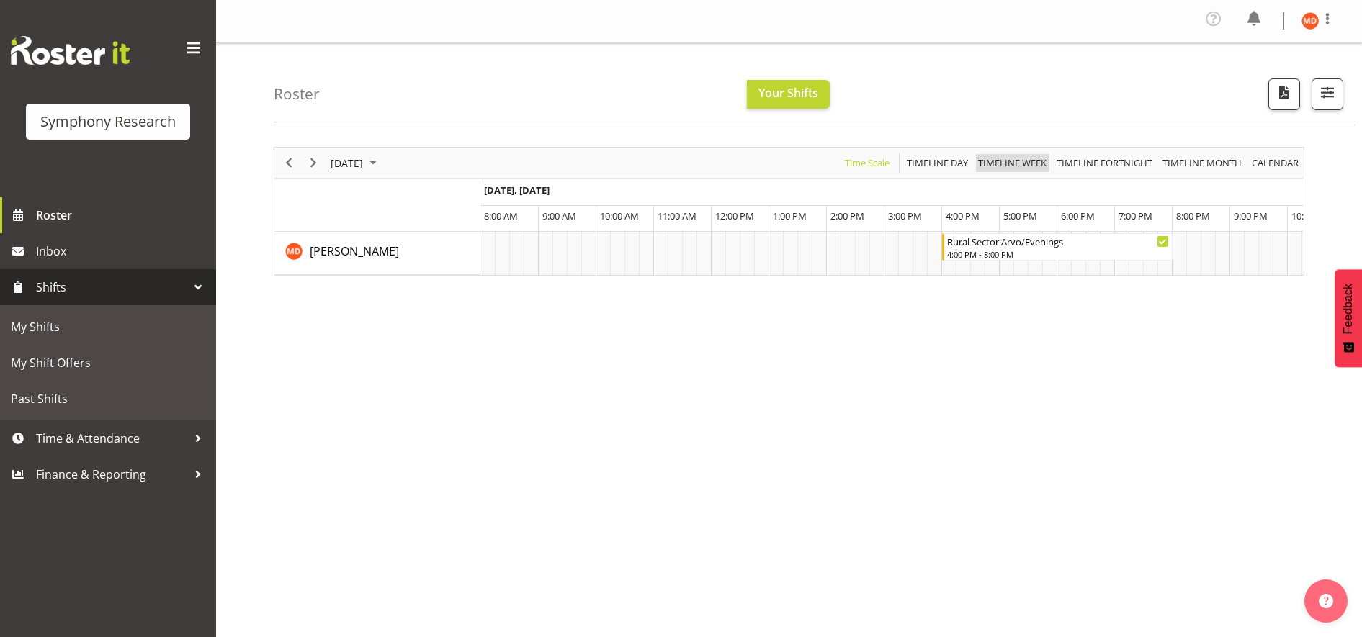
click at [1016, 157] on span "Timeline Week" at bounding box center [1011, 163] width 71 height 18
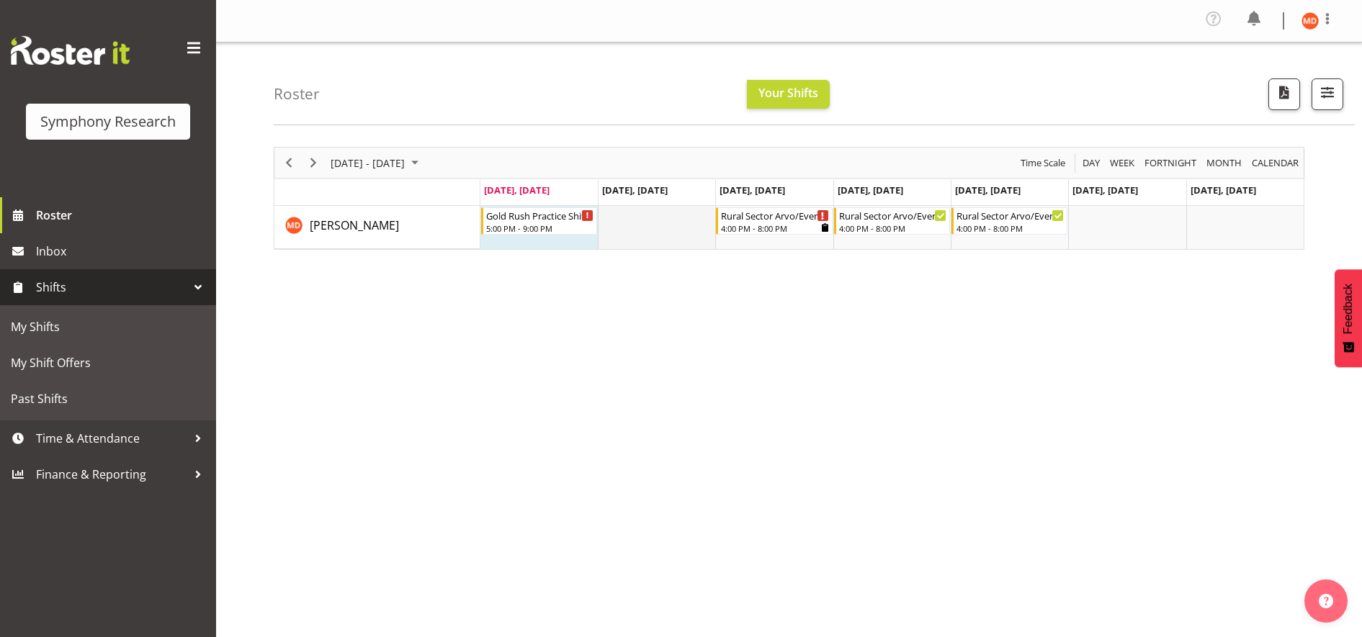
click at [667, 232] on td "Timeline Week of September 5, 2025" at bounding box center [656, 227] width 117 height 43
